Goal: Check status: Check status

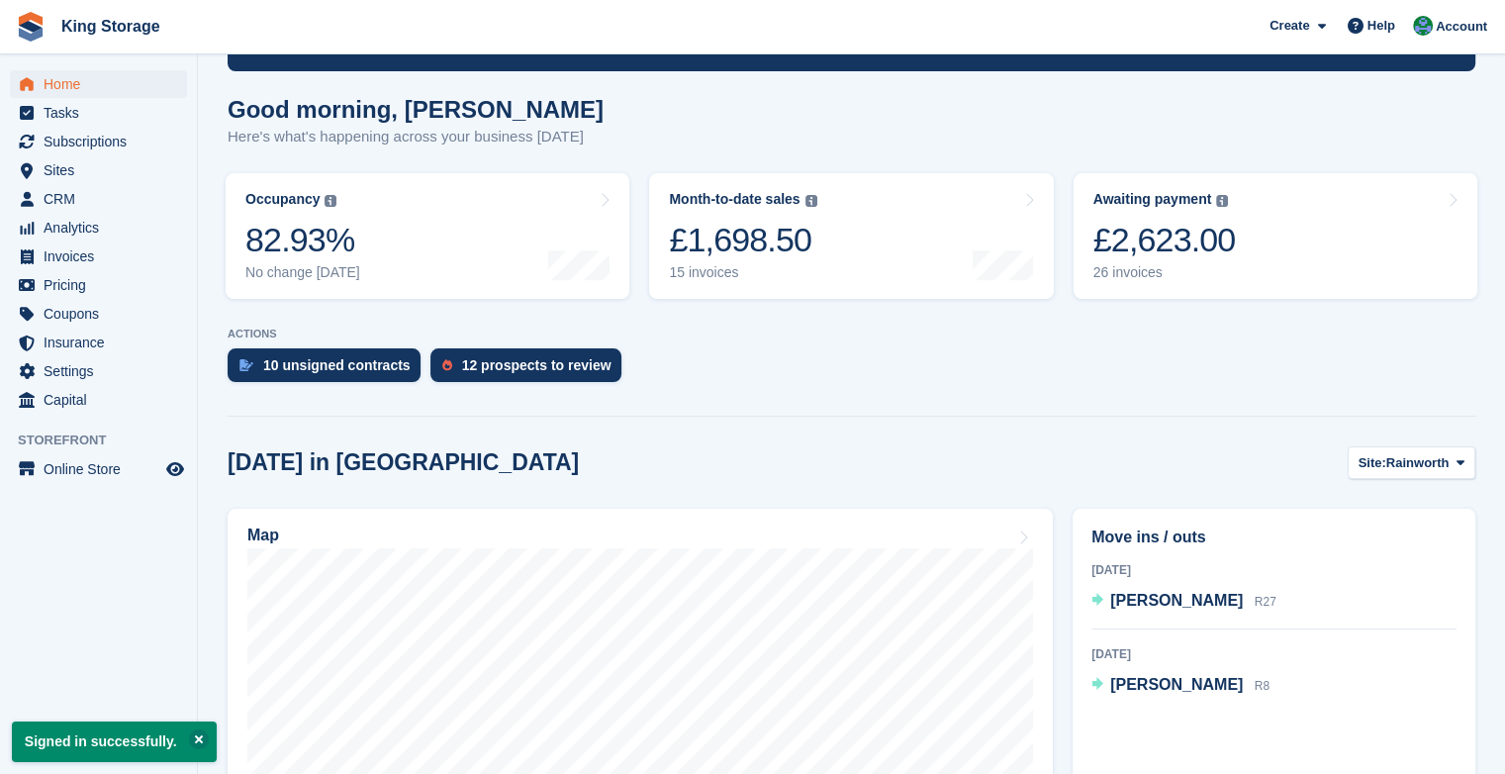
scroll to position [186, 0]
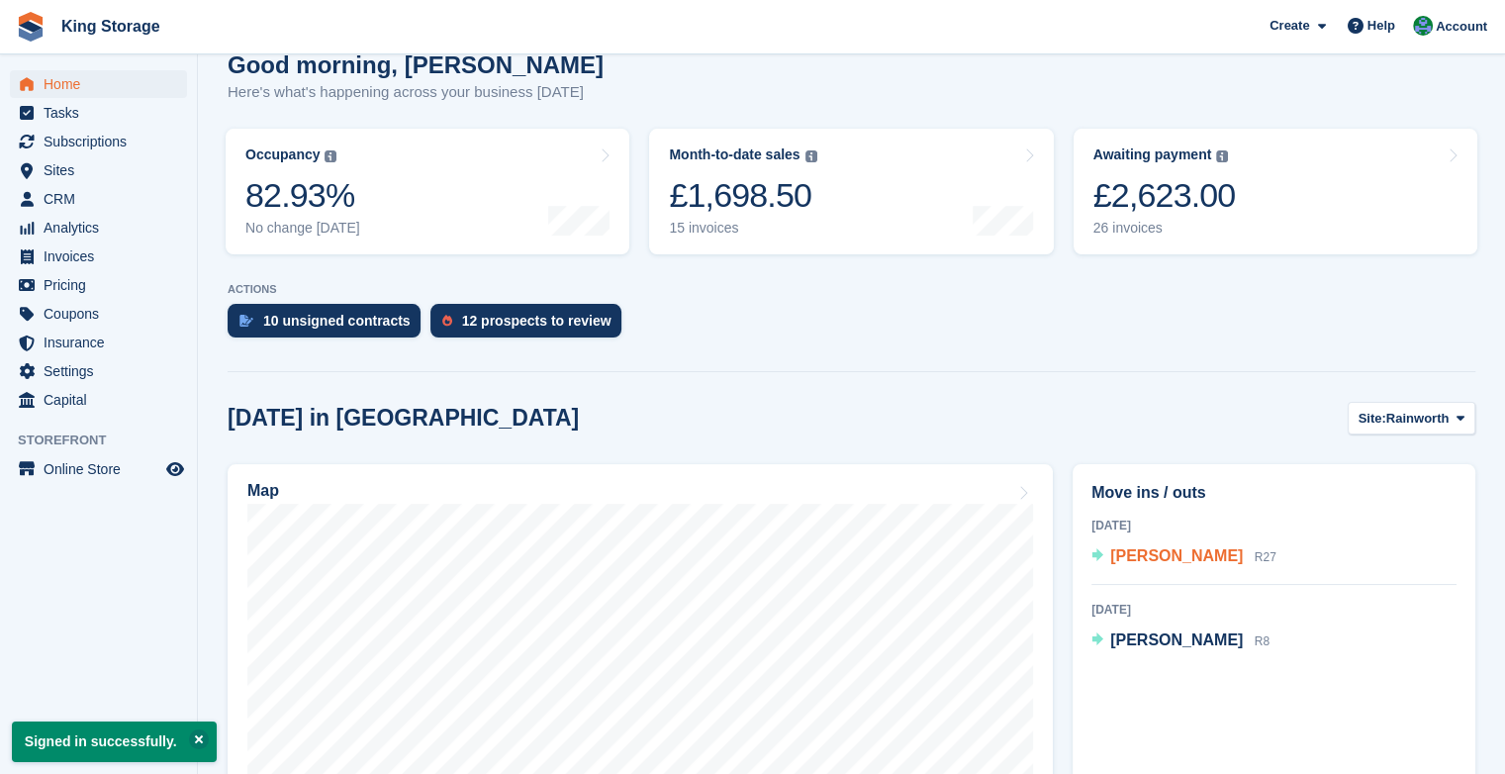
click at [1132, 558] on span "[PERSON_NAME]" at bounding box center [1176, 555] width 133 height 17
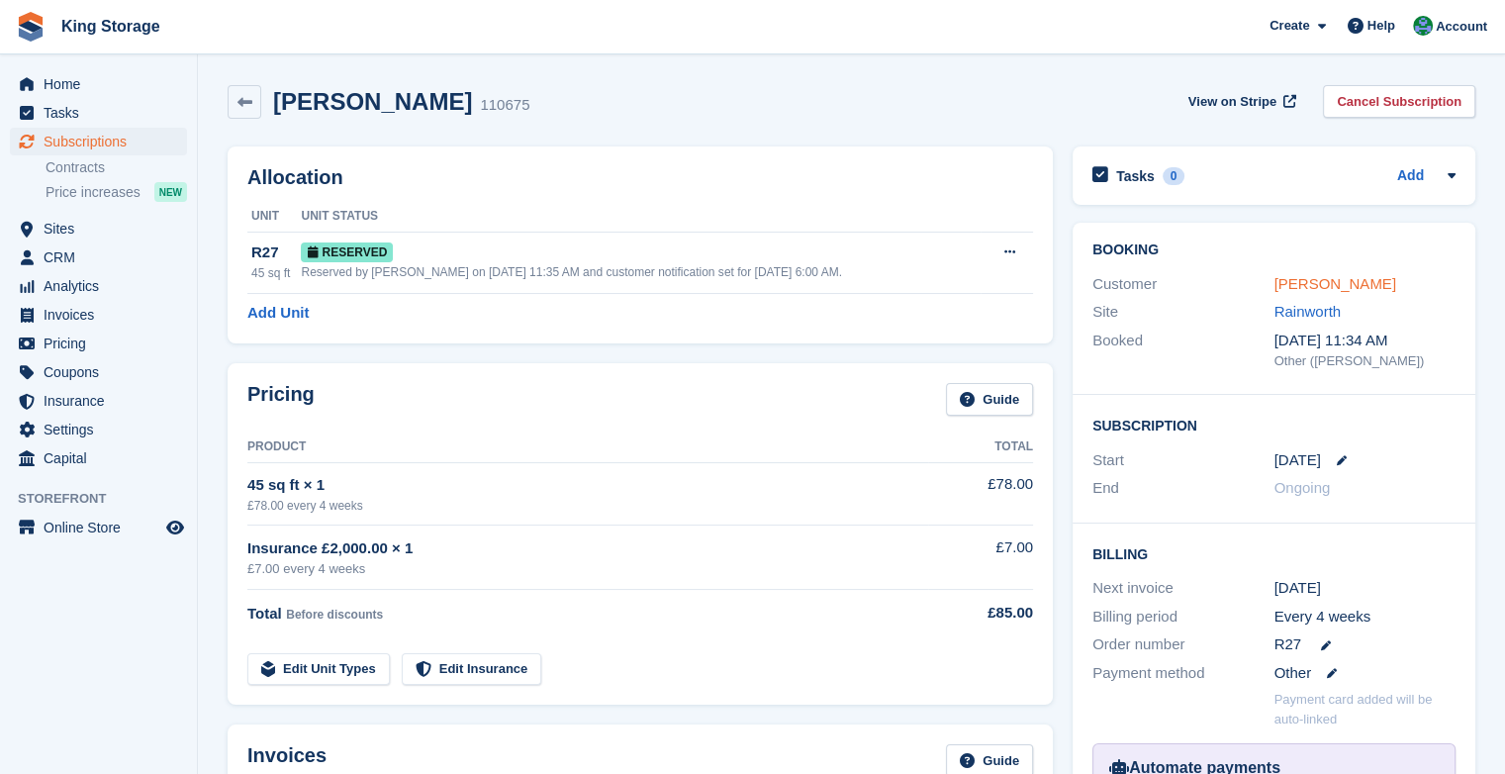
click at [1345, 282] on link "[PERSON_NAME]" at bounding box center [1336, 283] width 122 height 17
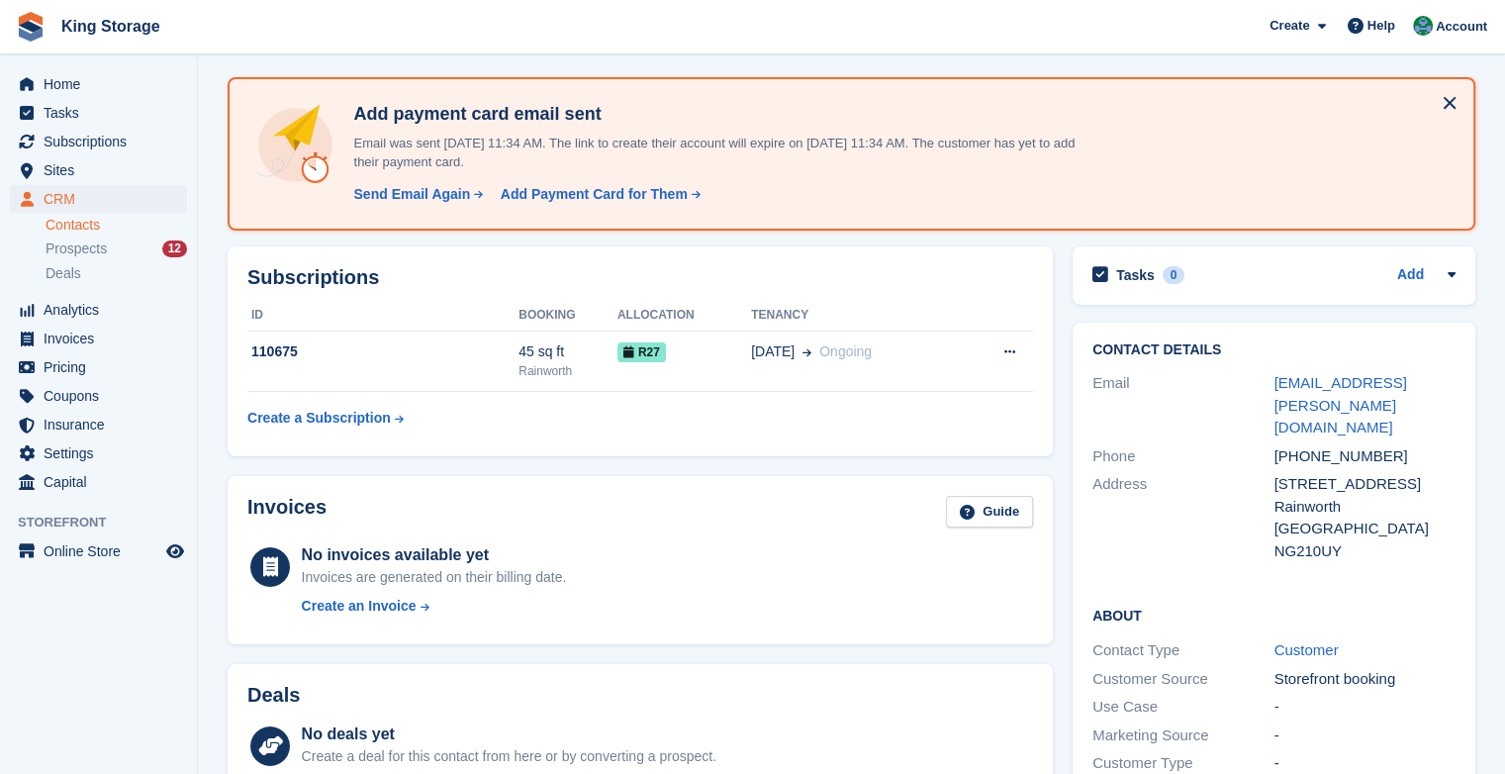
scroll to position [40, 0]
